Goal: Task Accomplishment & Management: Manage account settings

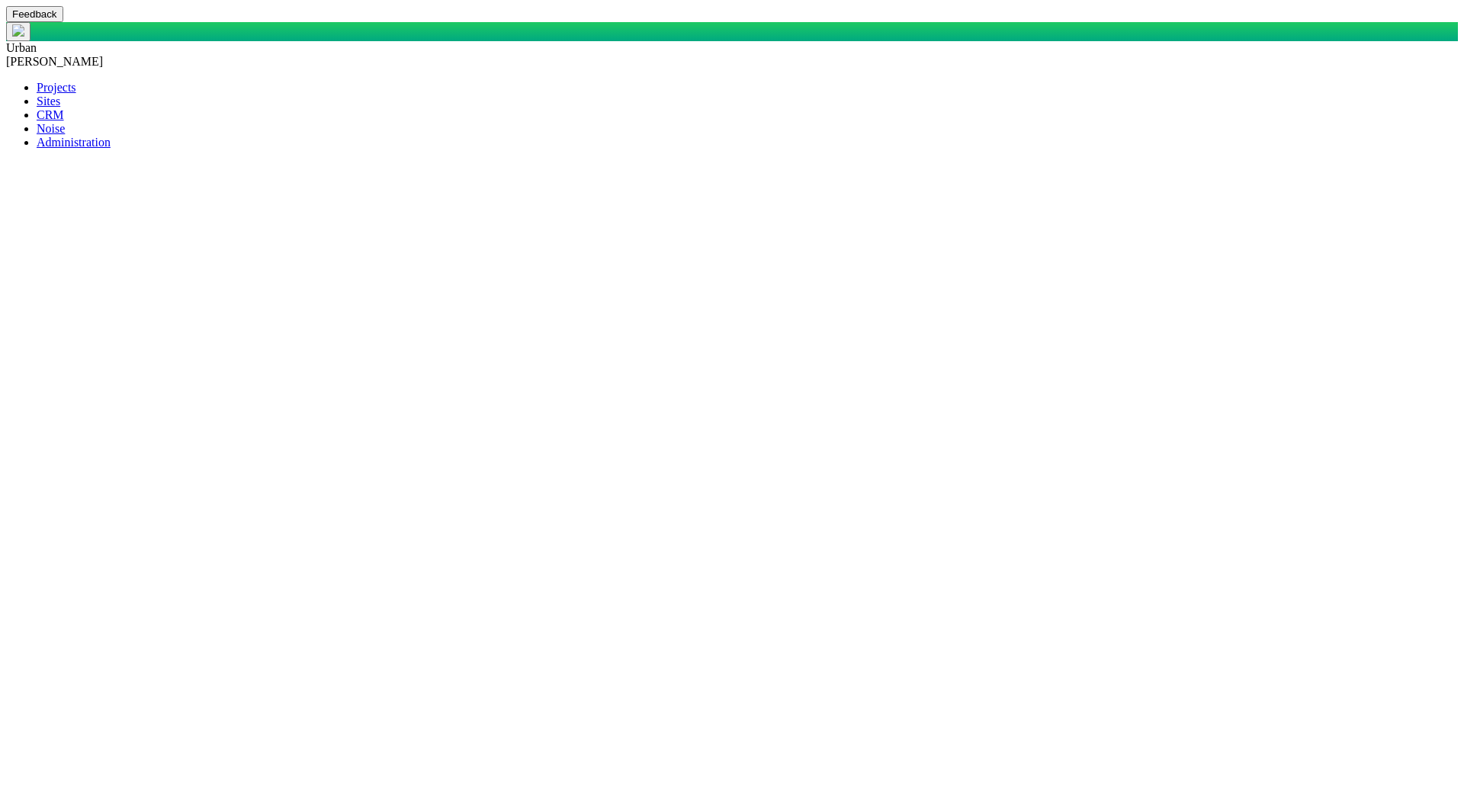
drag, startPoint x: 548, startPoint y: 160, endPoint x: 697, endPoint y: 158, distance: 149.0
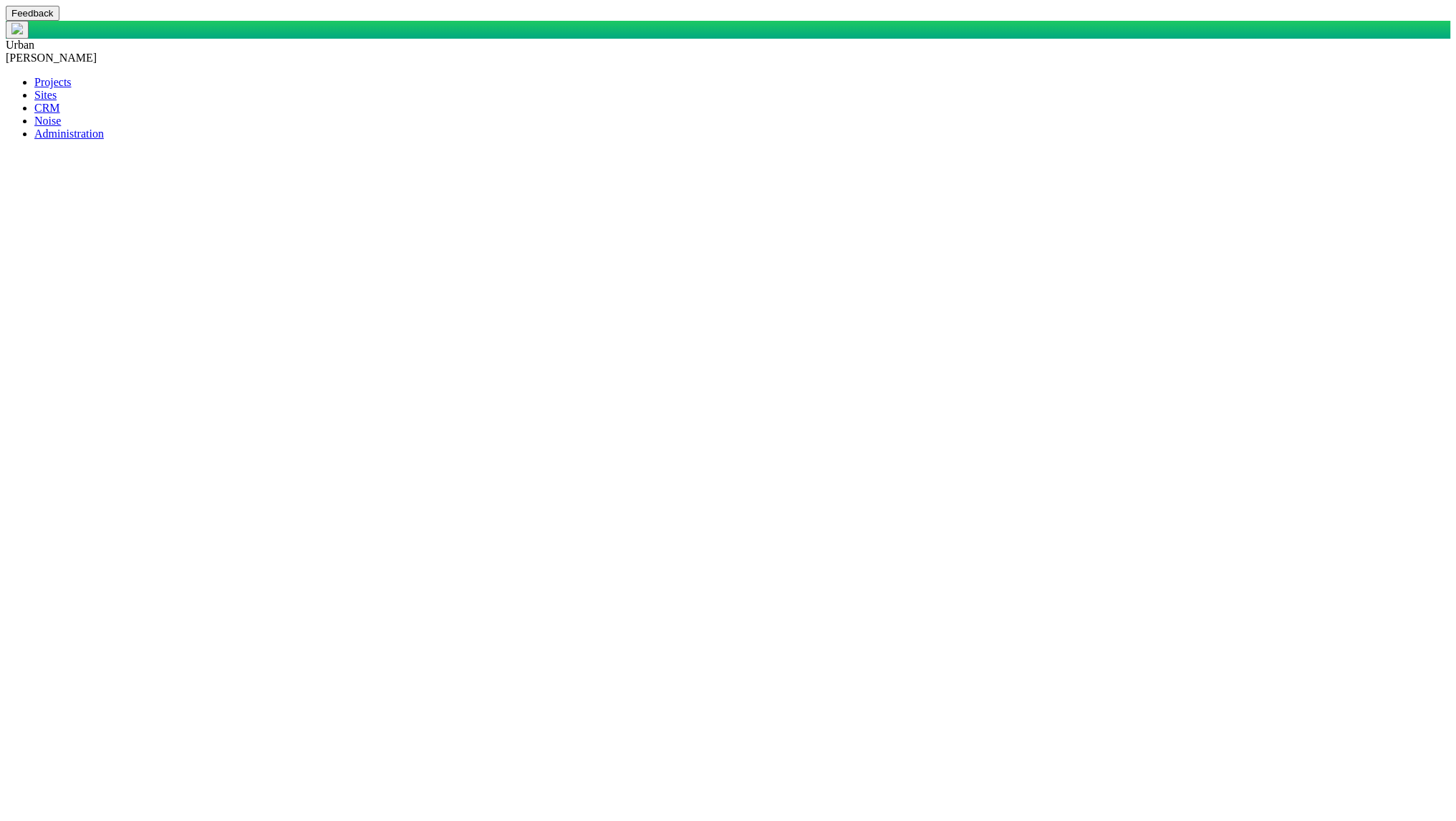
type textarea "x"
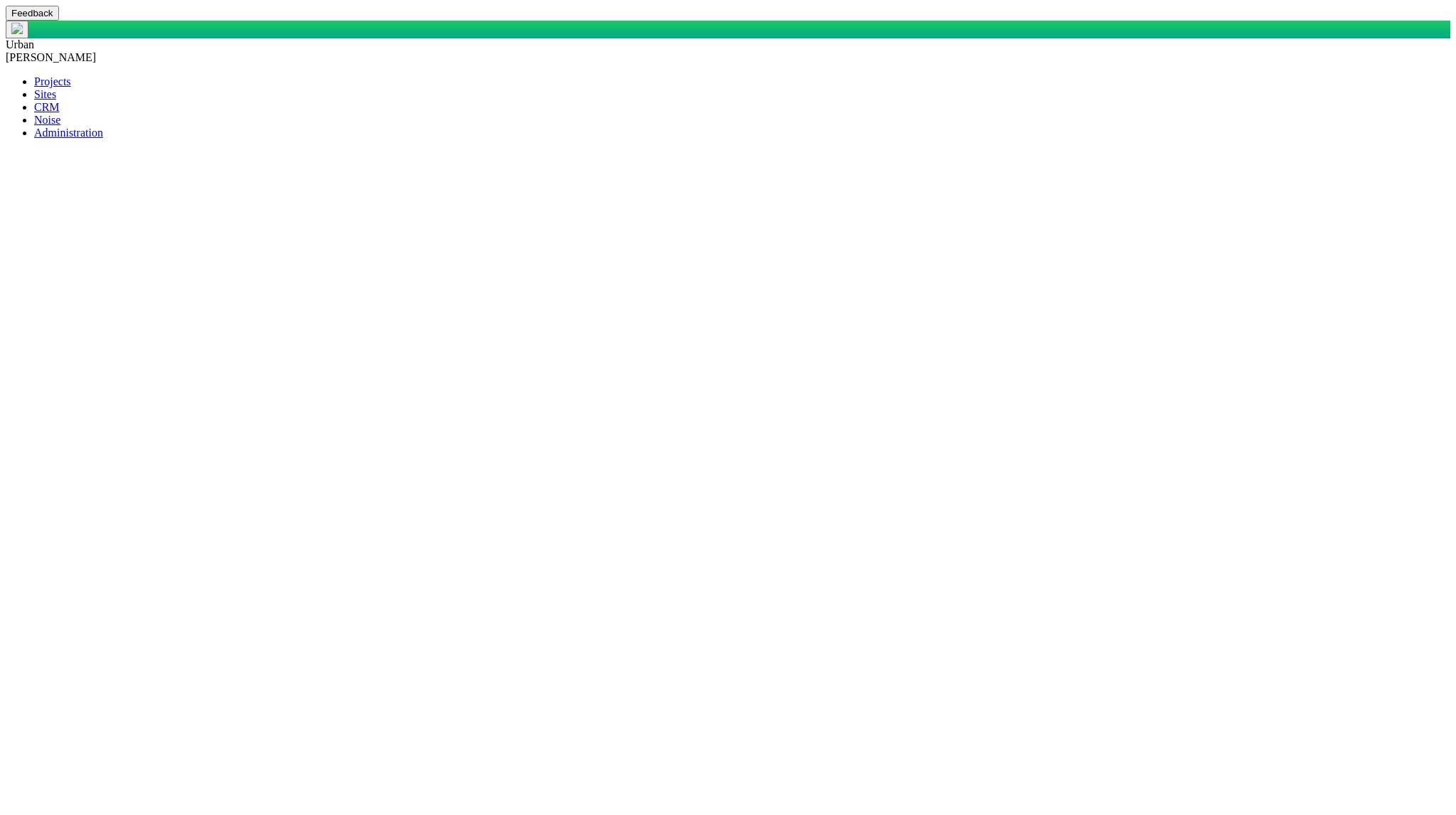
select select "Monitor_Approved_and_Surface_Permission_filled"
click at [519, 684] on span "Edit Link" at bounding box center [529, 677] width 44 height 12
select select
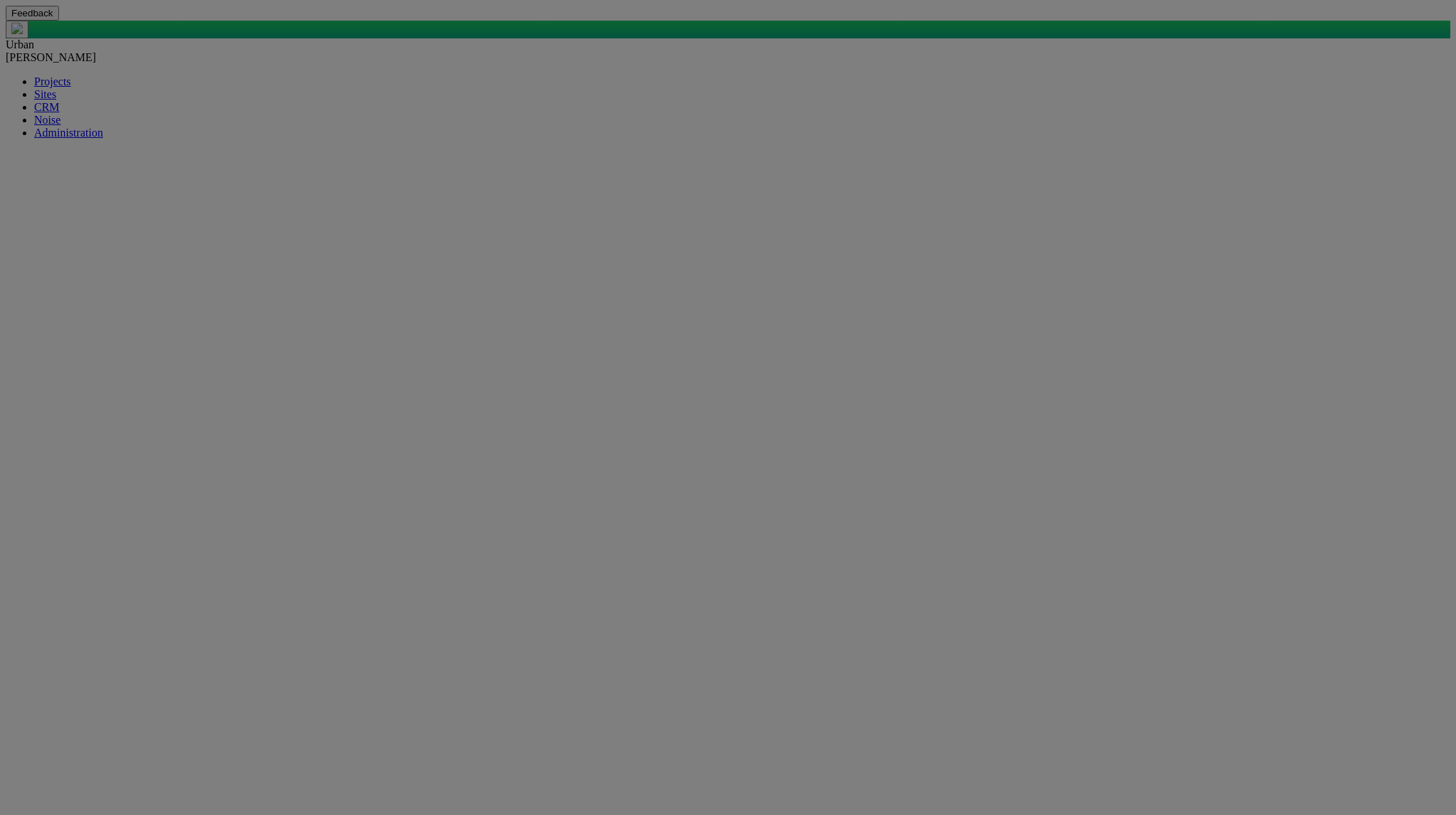
drag, startPoint x: 837, startPoint y: 456, endPoint x: 650, endPoint y: 460, distance: 187.0
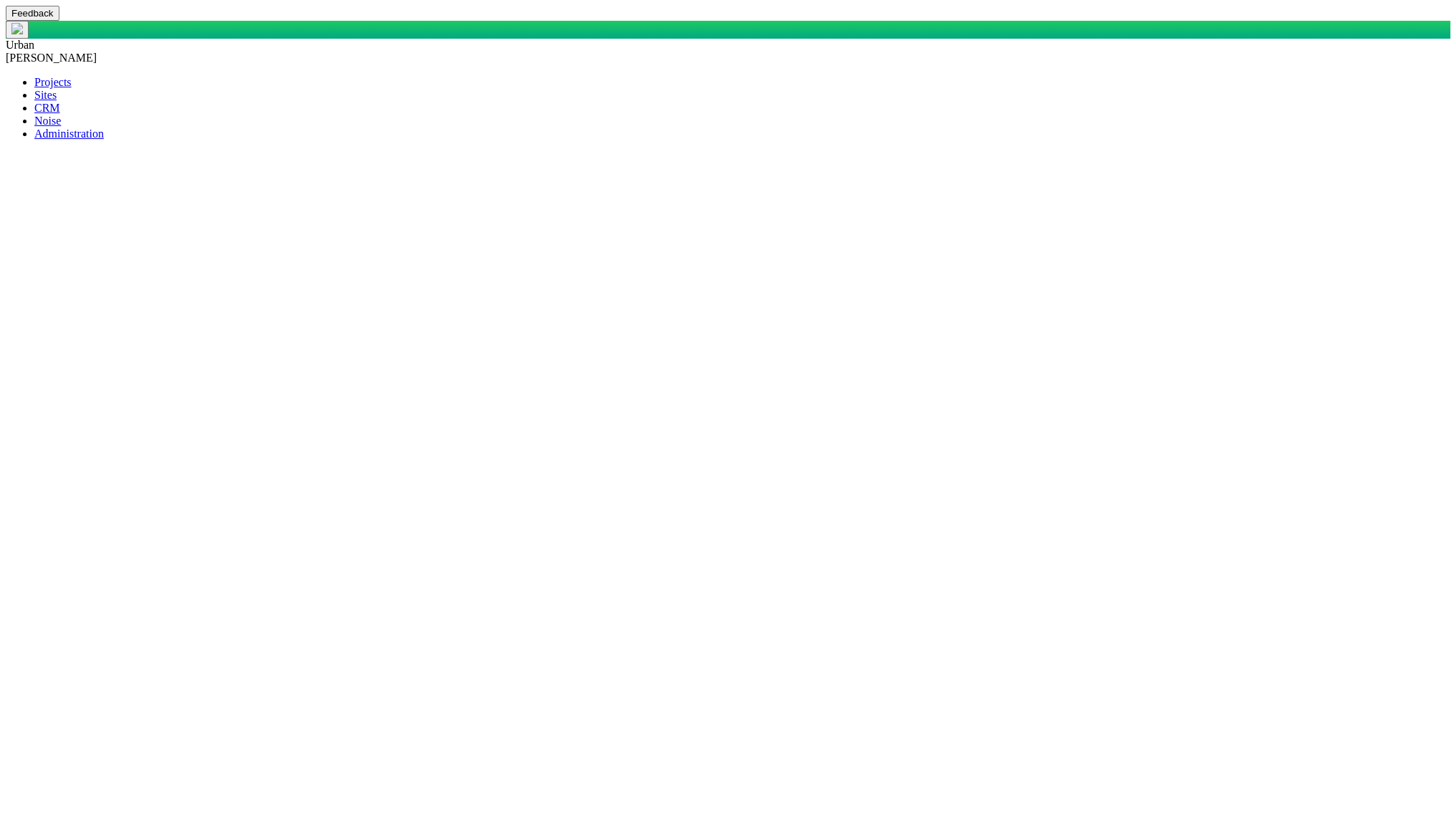
type textarea "x"
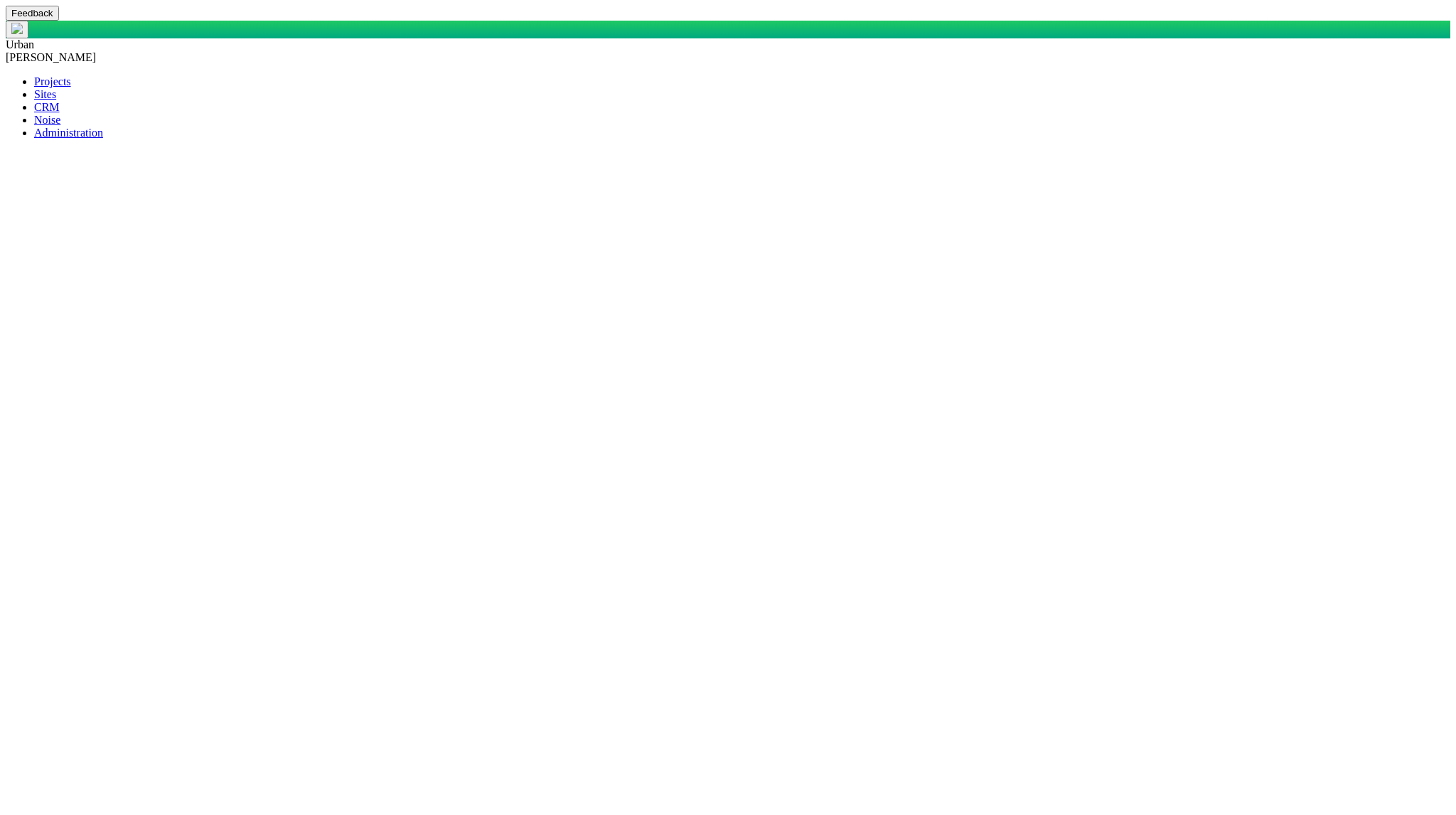
select select "Suggest_other_Monitor_Location_or_Approved"
click at [480, 749] on span "Edit Link" at bounding box center [502, 743] width 44 height 12
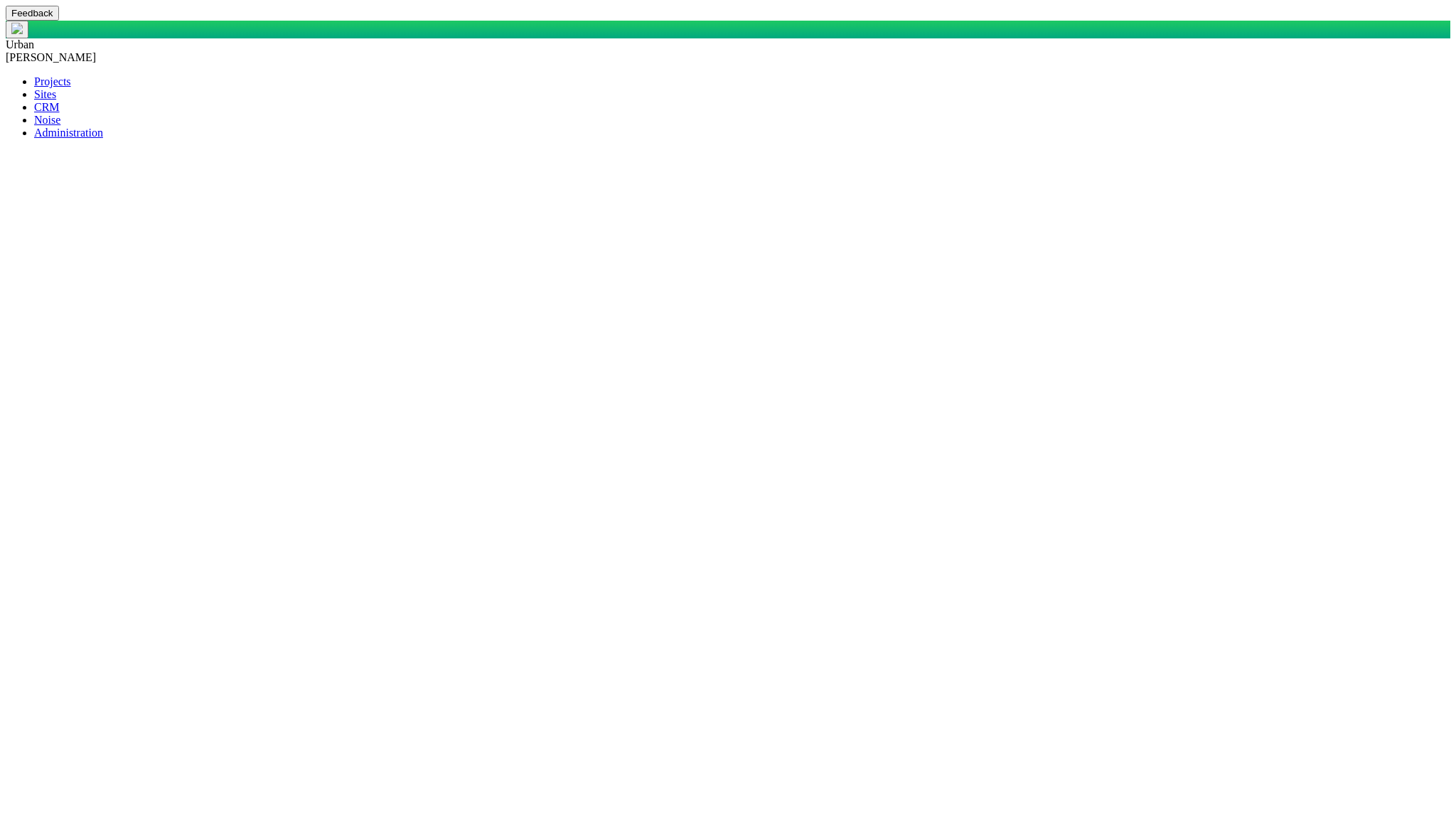
select select
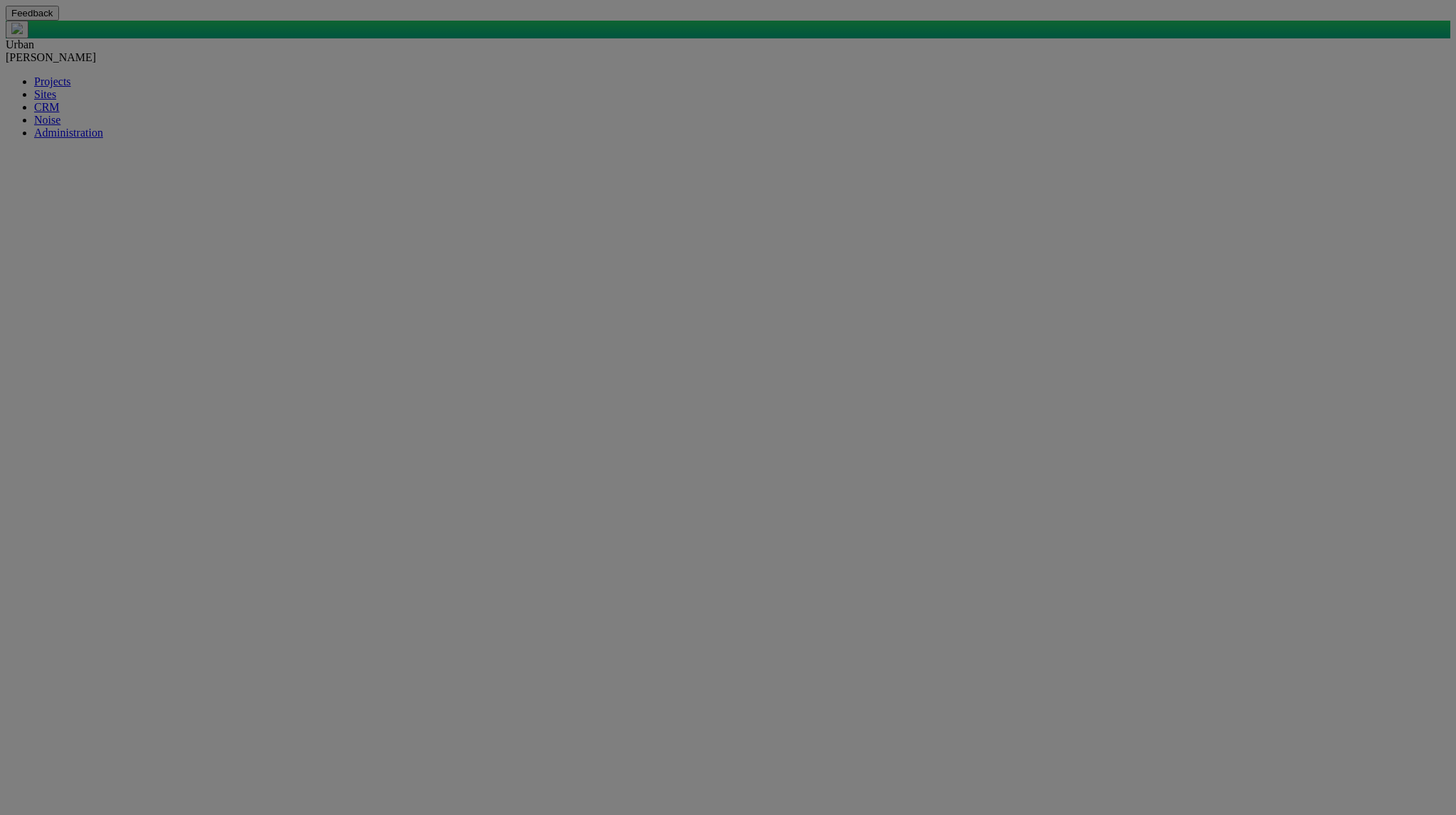
drag, startPoint x: 845, startPoint y: 462, endPoint x: 555, endPoint y: 468, distance: 290.1
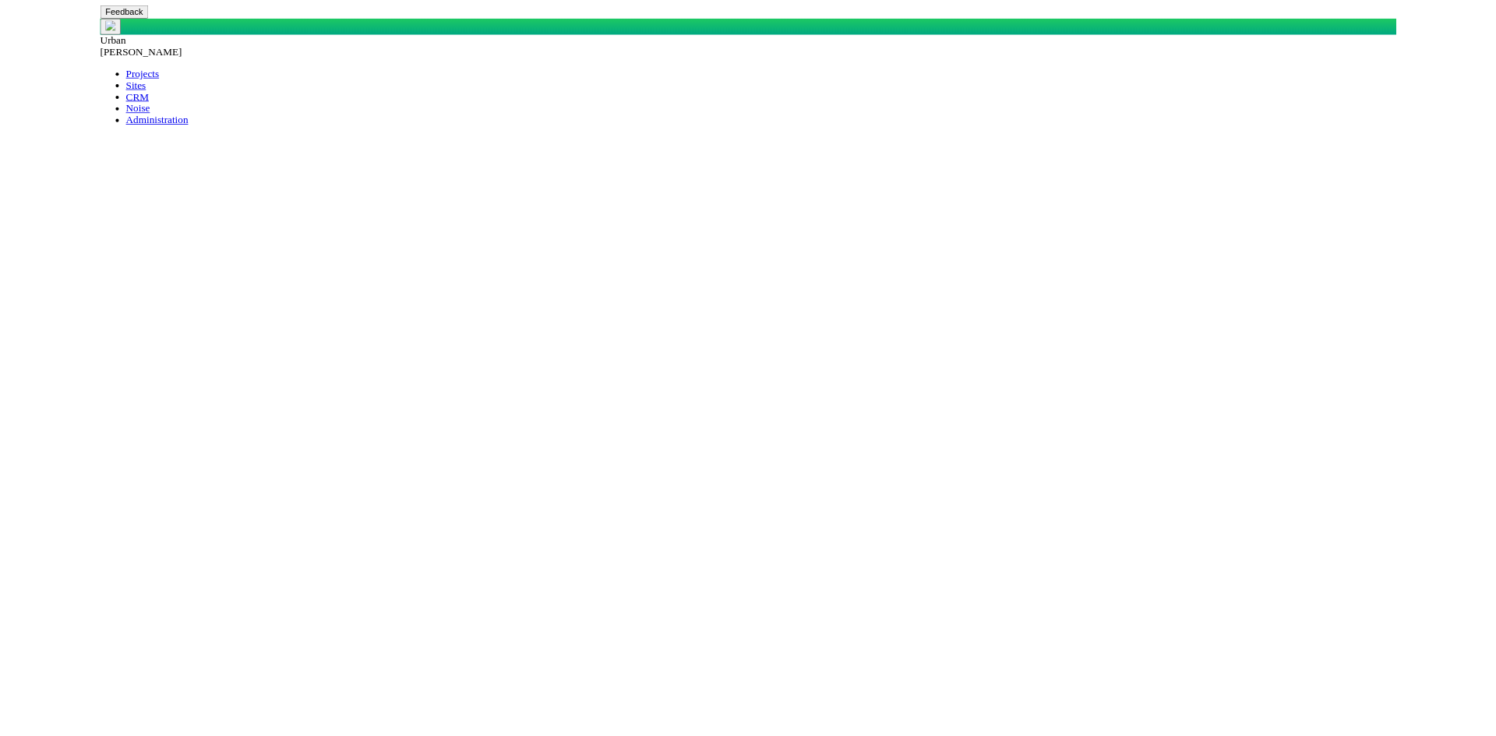
scroll to position [536, 0]
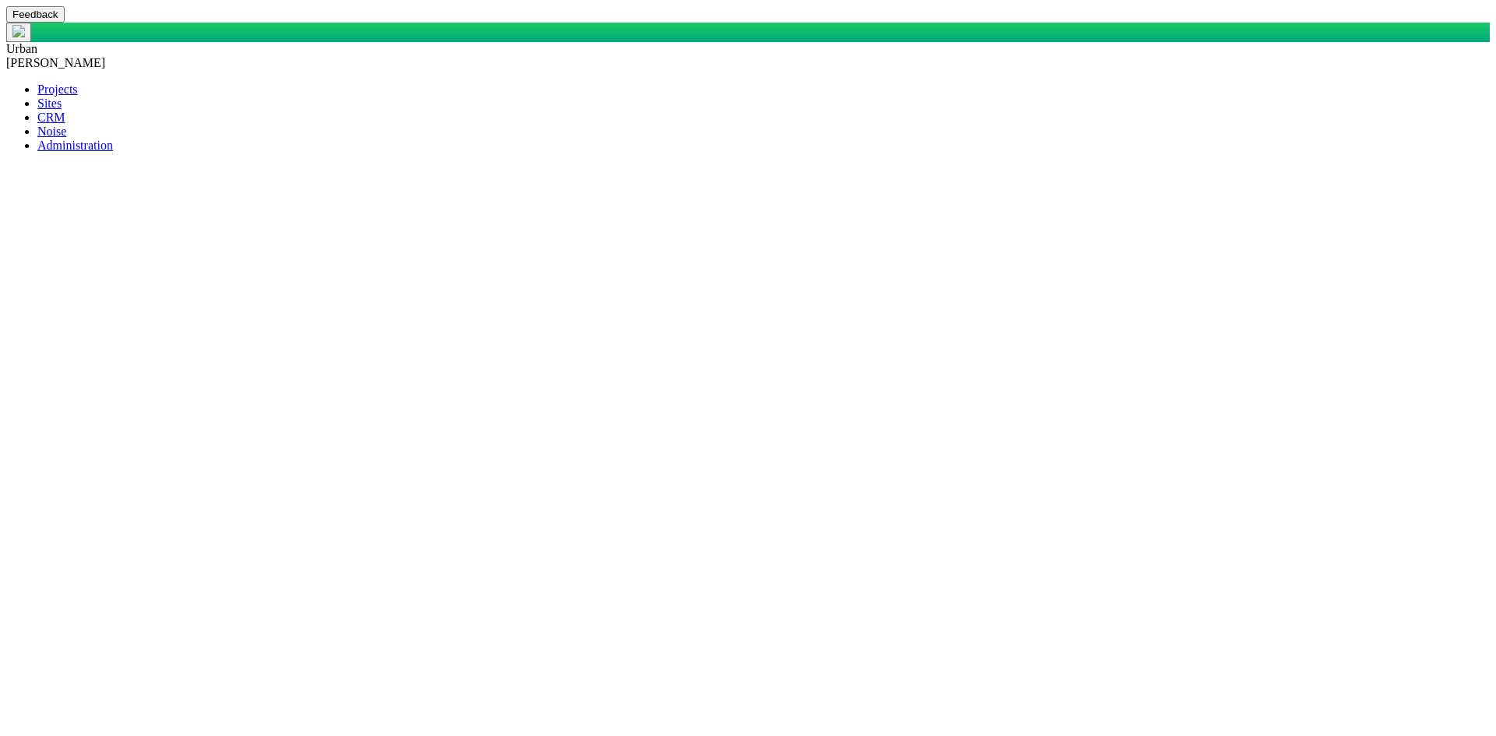
type textarea "x"
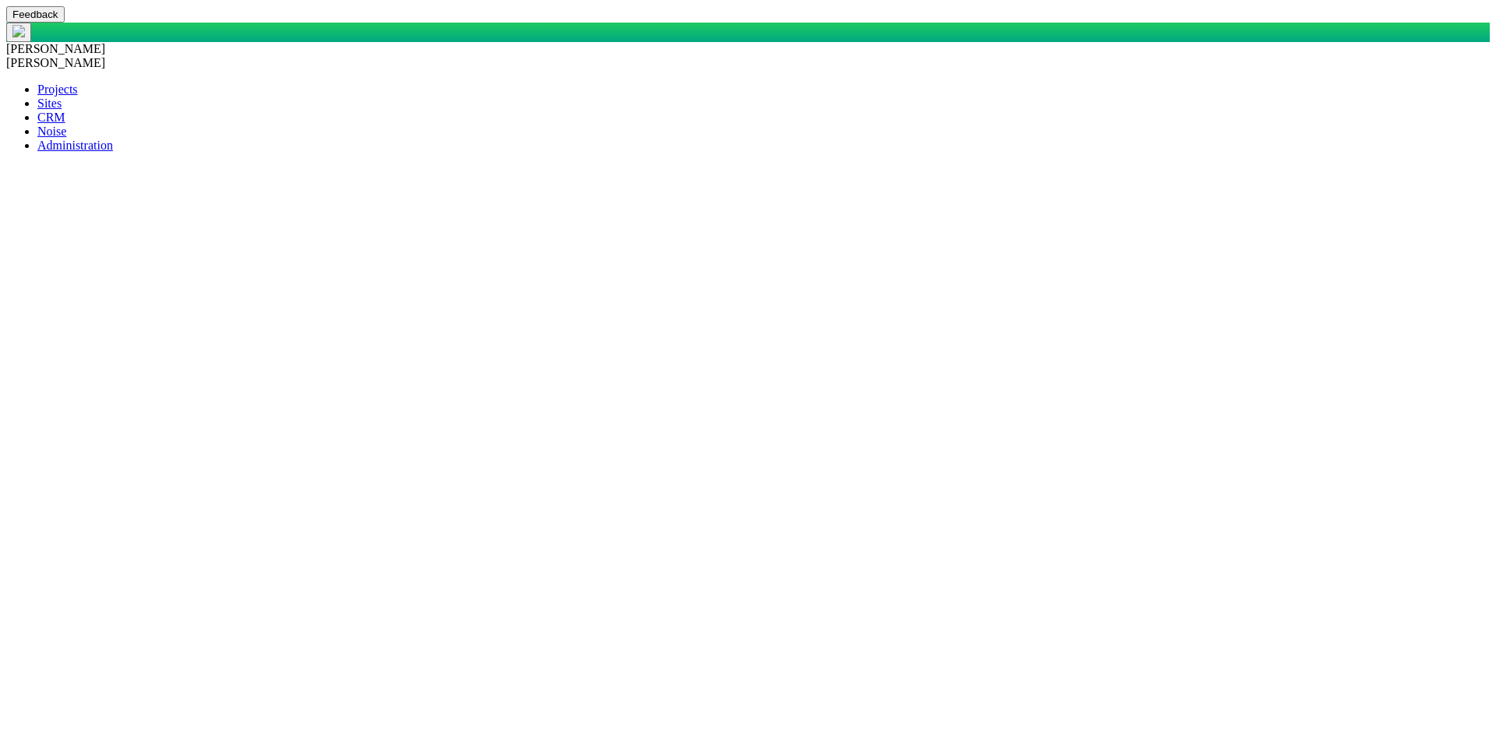
click at [105, 56] on span "Justin Myrick" at bounding box center [55, 62] width 99 height 13
select select "4503599627652739"
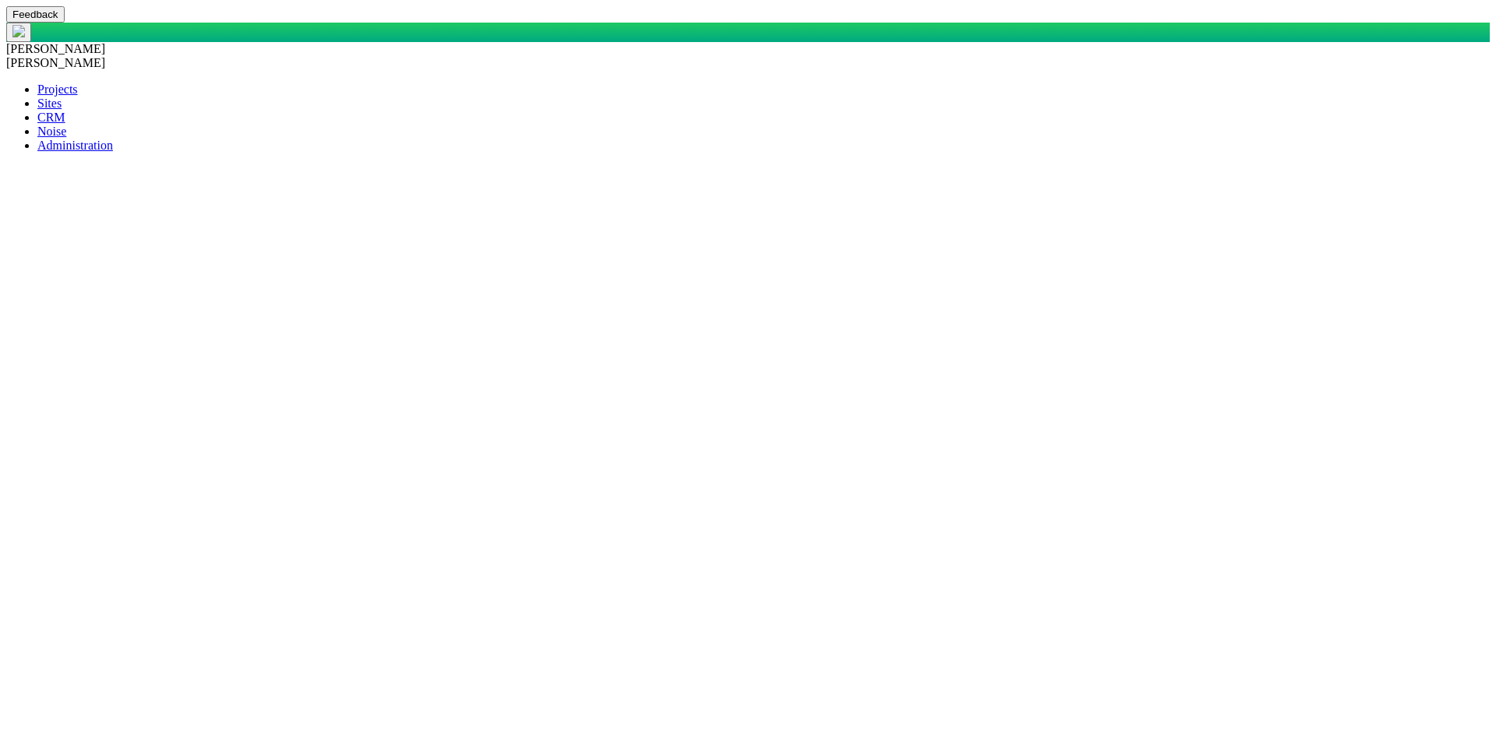
click at [105, 56] on span "Justin Myrick" at bounding box center [55, 62] width 99 height 13
select select "4503599627652739"
